Goal: Navigation & Orientation: Find specific page/section

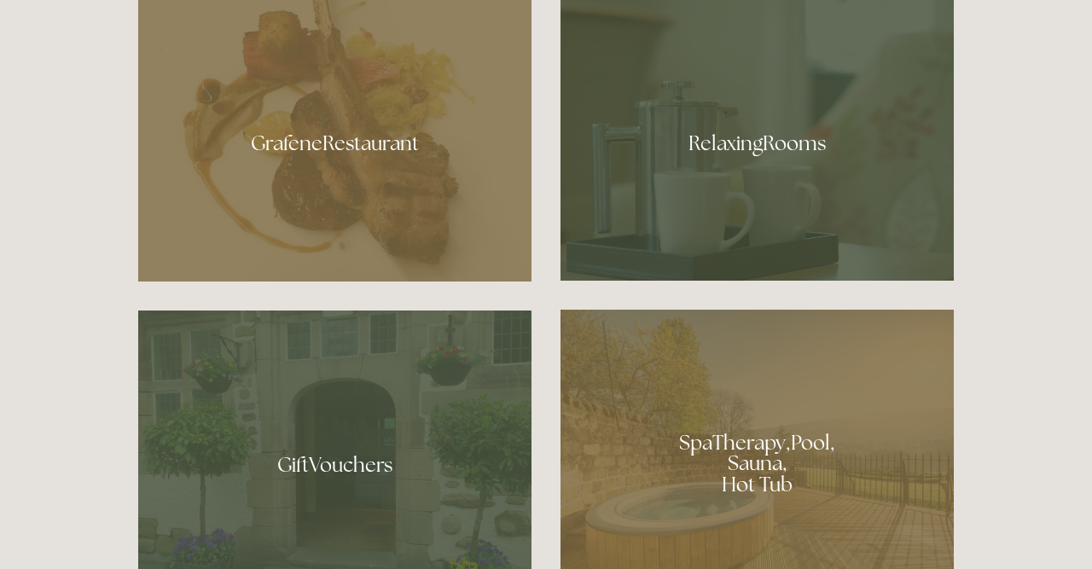
scroll to position [1009, 0]
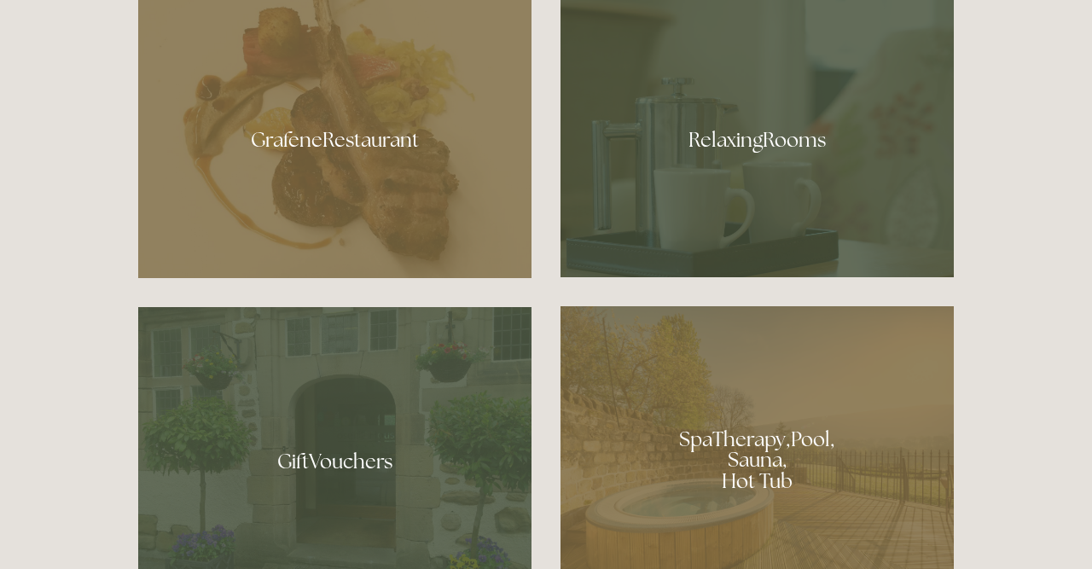
click at [444, 183] on div at bounding box center [334, 135] width 393 height 288
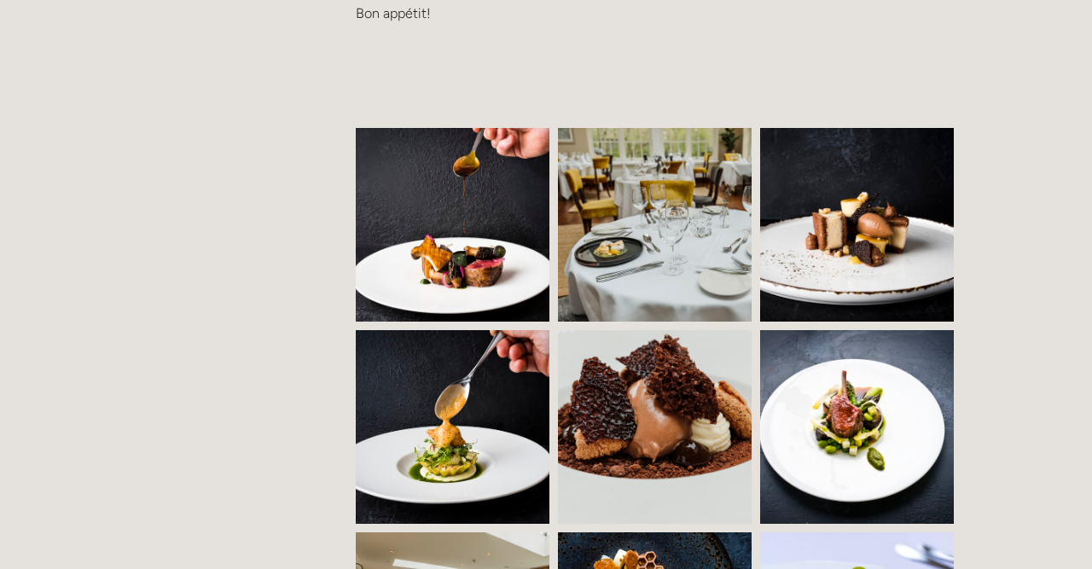
scroll to position [1174, 0]
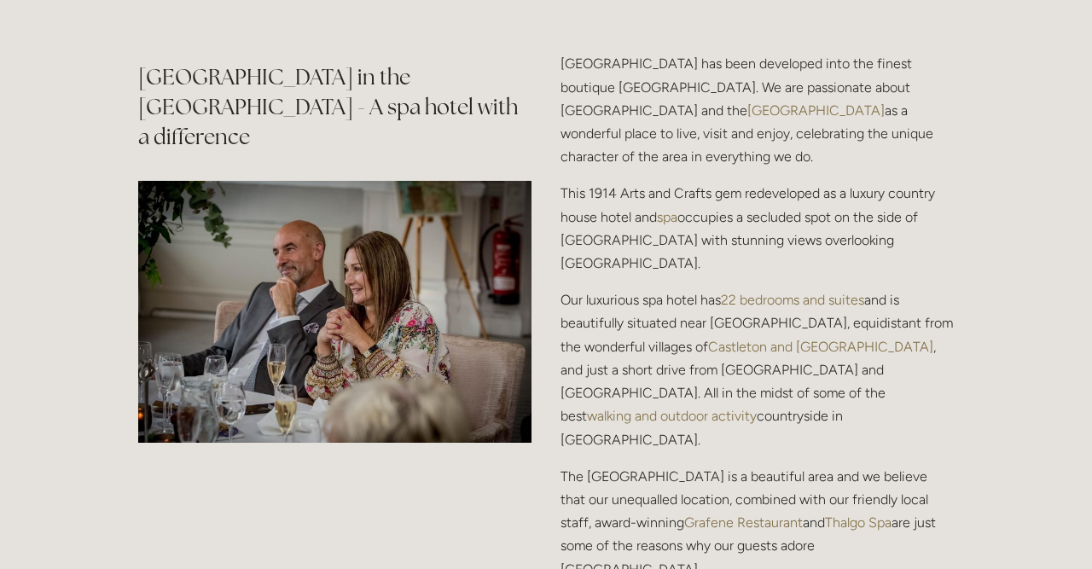
scroll to position [1977, 0]
